Goal: Information Seeking & Learning: Learn about a topic

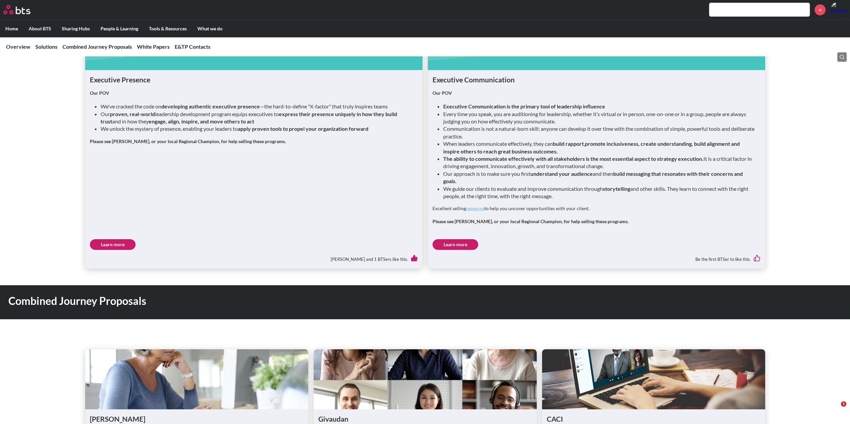
scroll to position [835, 0]
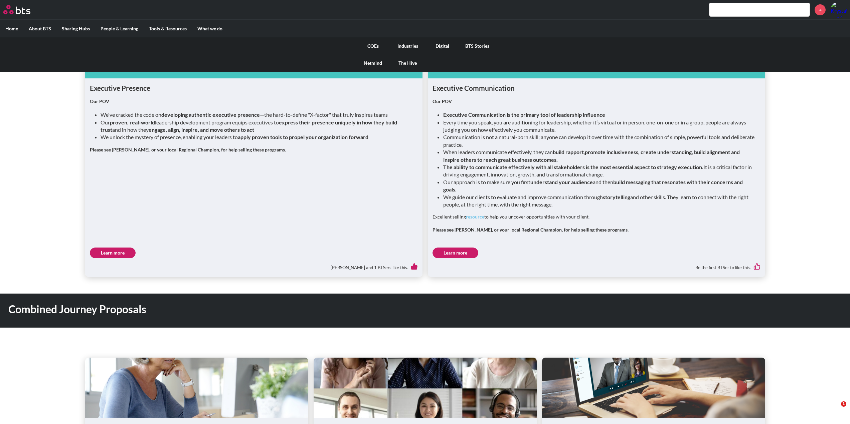
click at [371, 45] on link "COEs" at bounding box center [373, 45] width 35 height 17
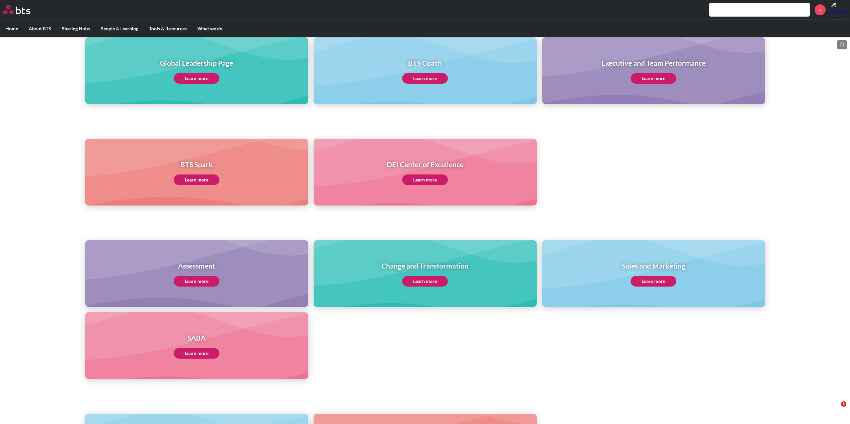
scroll to position [100, 0]
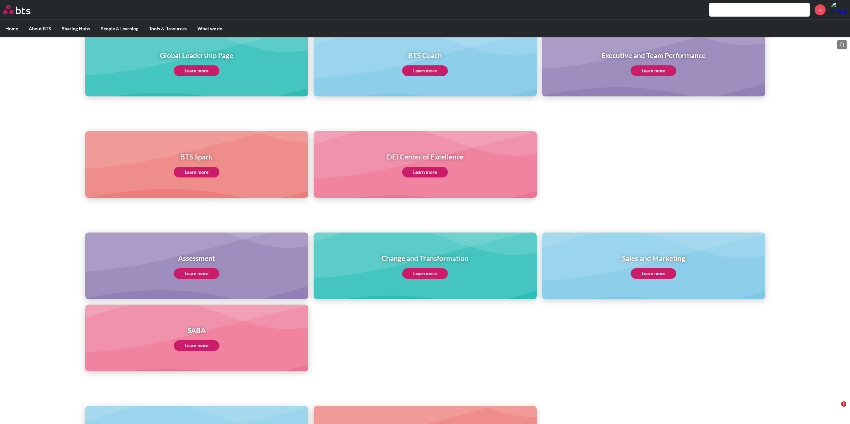
click at [205, 272] on link "Learn more" at bounding box center [197, 273] width 46 height 11
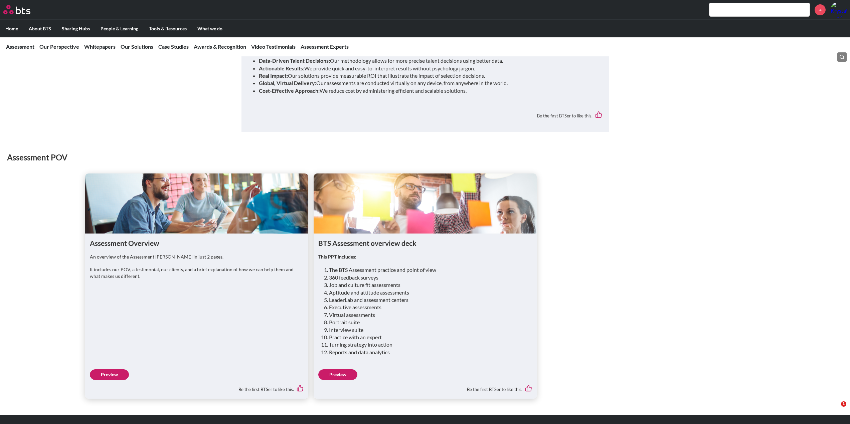
scroll to position [434, 0]
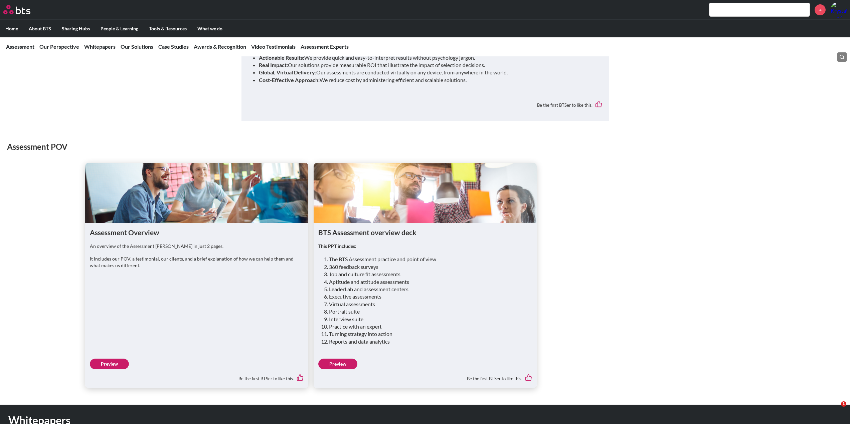
click at [345, 359] on link "Preview" at bounding box center [337, 364] width 39 height 11
